Goal: Find specific page/section: Find specific page/section

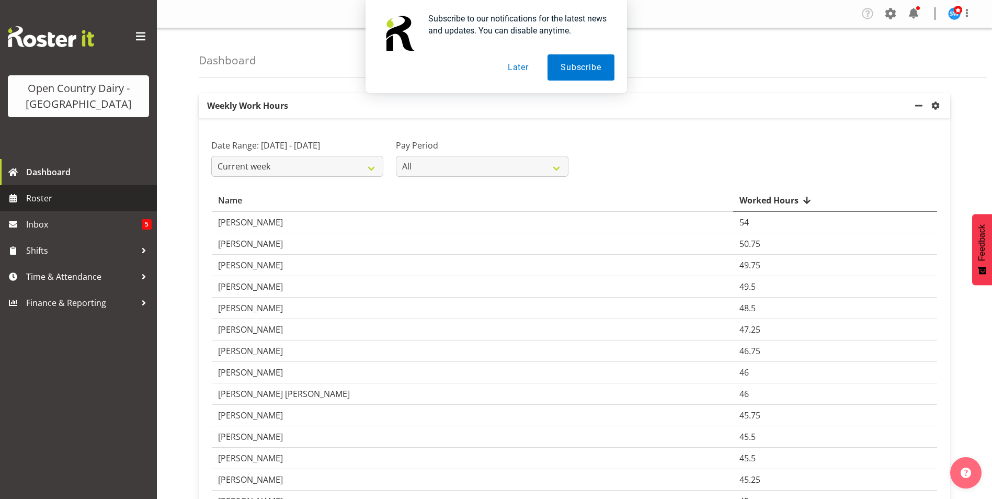
click at [47, 199] on span "Roster" at bounding box center [88, 198] width 125 height 16
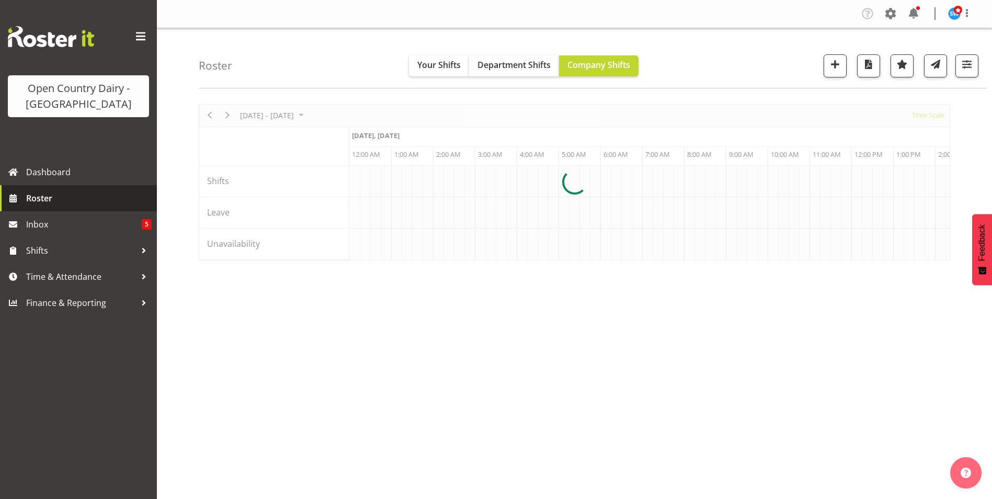
scroll to position [0, 3012]
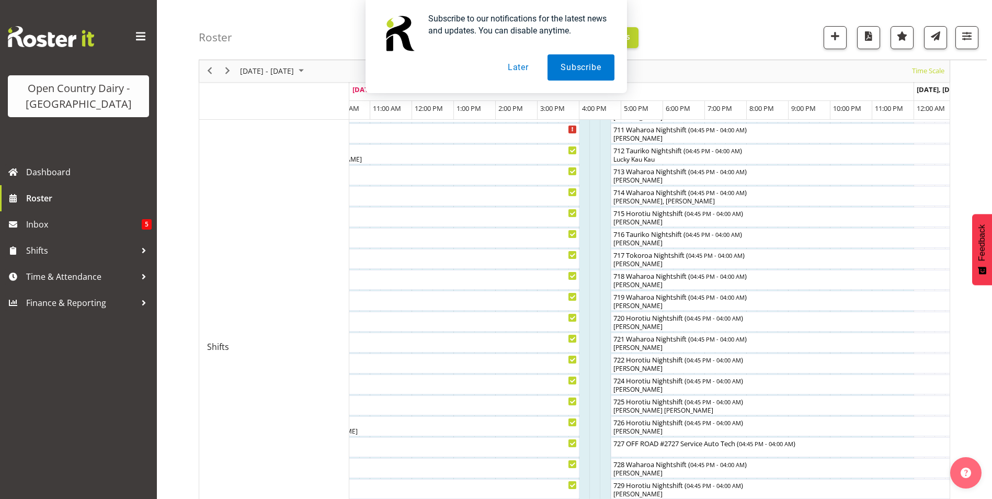
scroll to position [278, 0]
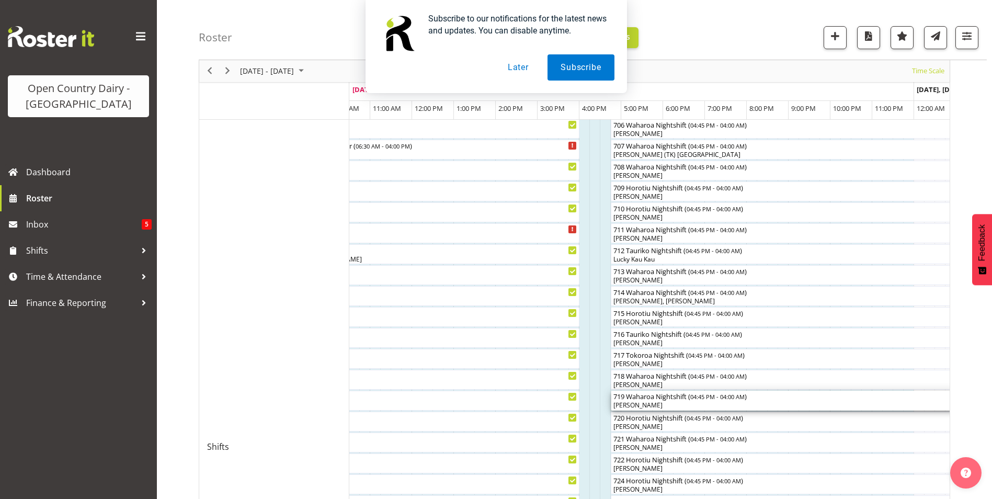
drag, startPoint x: 775, startPoint y: 399, endPoint x: 782, endPoint y: 424, distance: 25.5
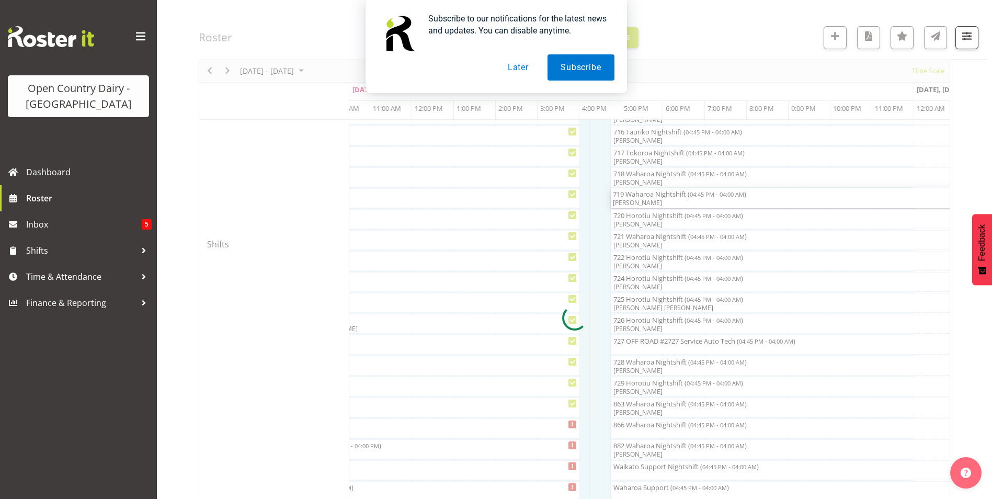
scroll to position [487, 0]
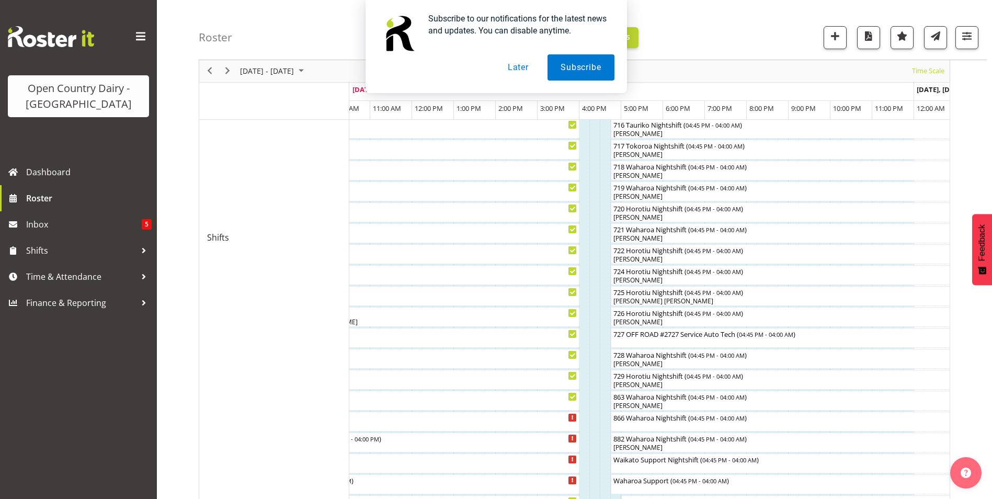
click at [813, 436] on div at bounding box center [574, 311] width 751 height 1389
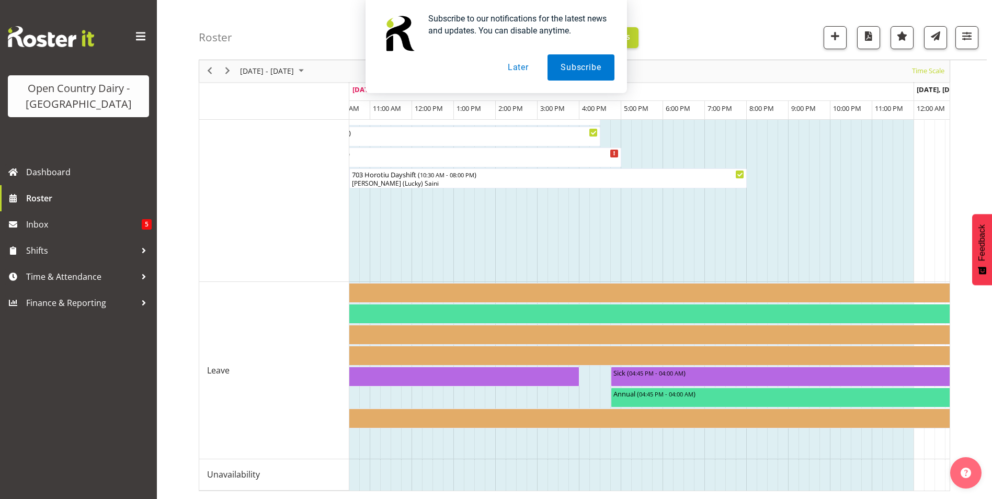
scroll to position [540, 0]
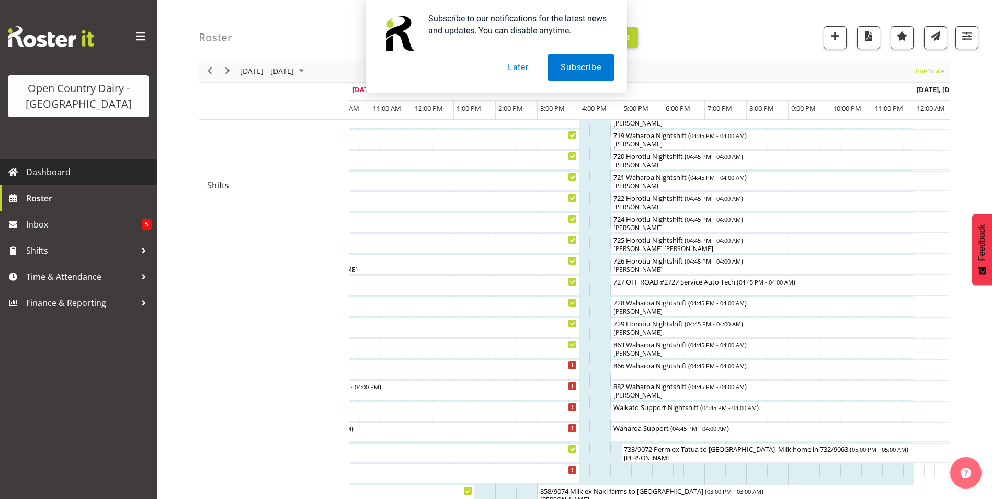
click at [67, 173] on span "Dashboard" at bounding box center [88, 172] width 125 height 16
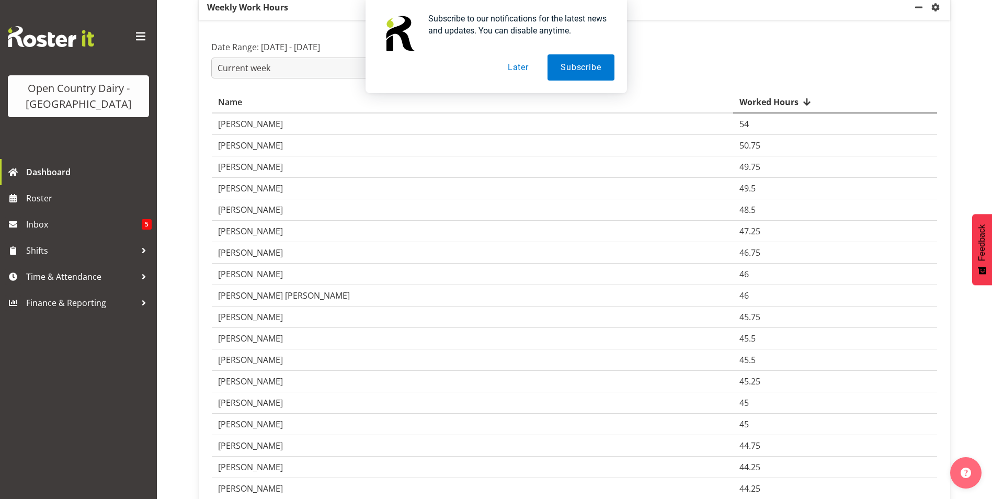
scroll to position [105, 0]
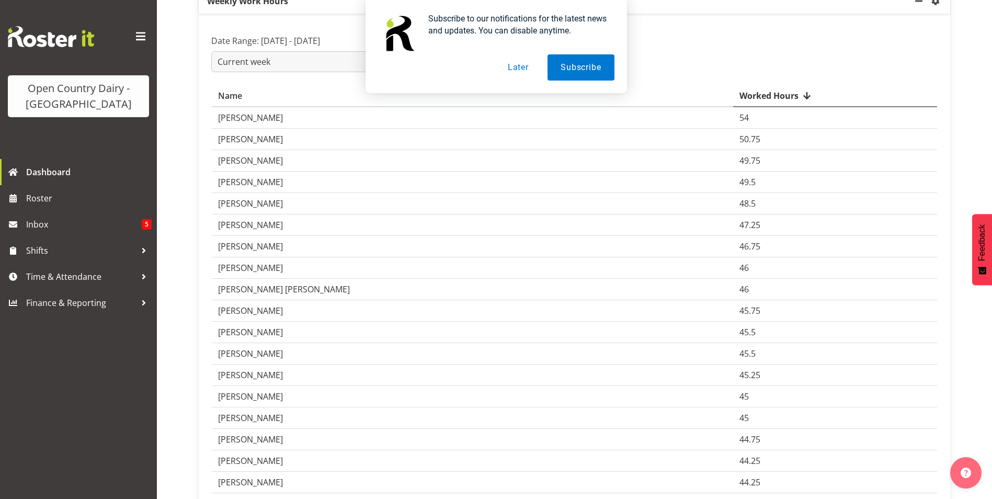
click at [523, 66] on button "Later" at bounding box center [518, 67] width 47 height 26
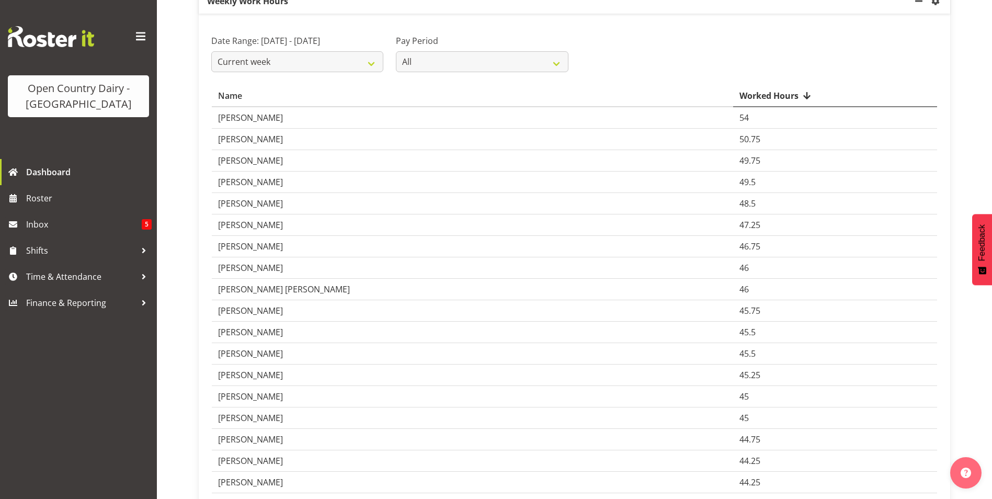
scroll to position [0, 0]
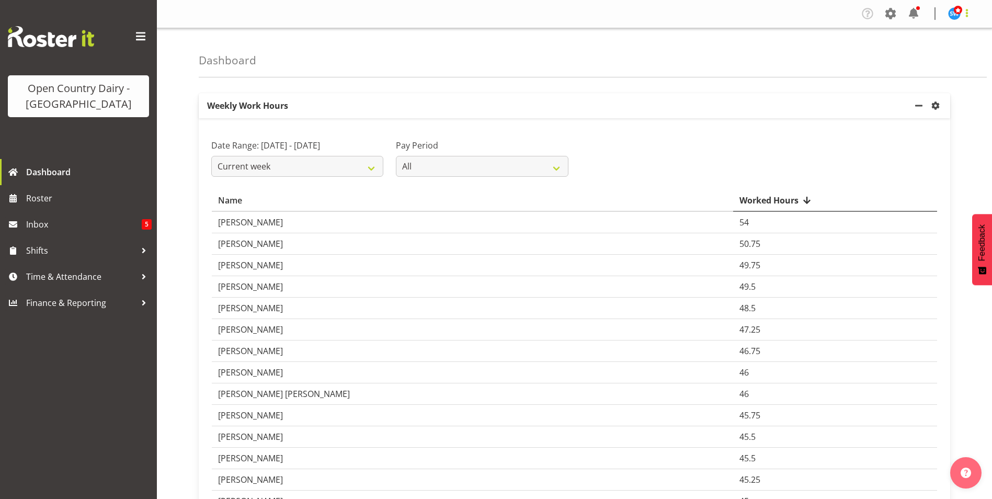
click at [967, 14] on span at bounding box center [967, 13] width 13 height 13
click at [923, 53] on link "Log Out" at bounding box center [923, 54] width 100 height 19
